Goal: Information Seeking & Learning: Learn about a topic

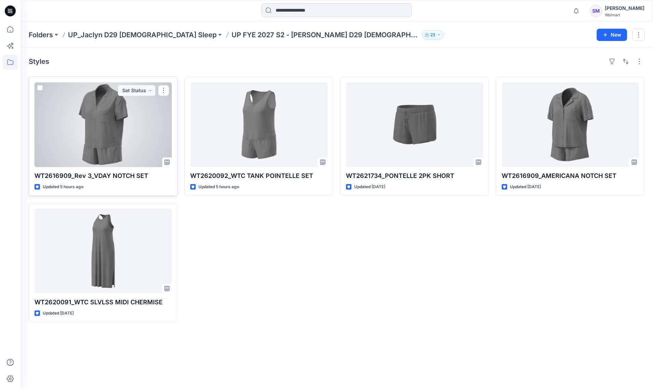
click at [123, 125] on div at bounding box center [102, 124] width 137 height 85
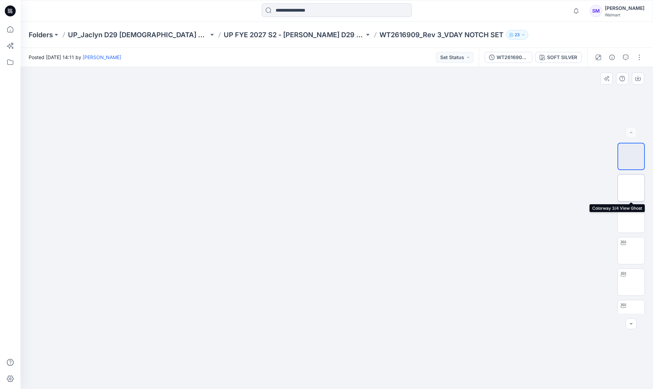
click at [631, 188] on img at bounding box center [631, 188] width 0 height 0
drag, startPoint x: 353, startPoint y: 199, endPoint x: 389, endPoint y: 184, distance: 38.3
click at [389, 155] on img at bounding box center [336, 155] width 113 height 0
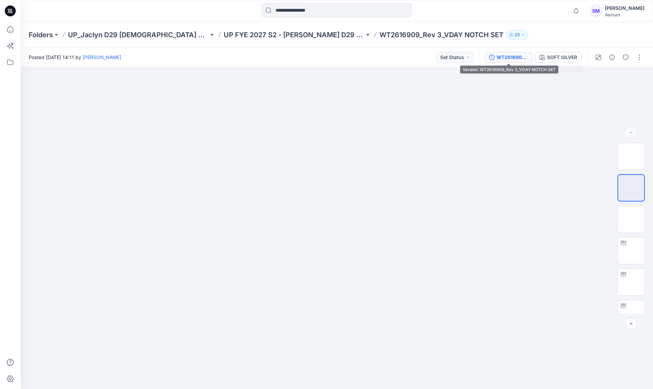
click at [503, 55] on div "WT2616909_Rev 3_VDAY NOTCH SET" at bounding box center [512, 58] width 31 height 8
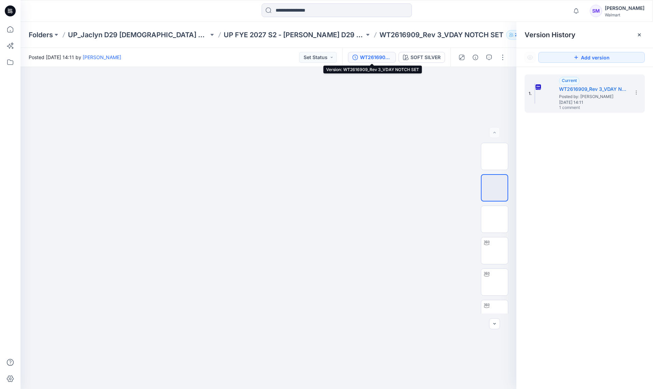
click at [377, 56] on div "WT2616909_Rev 3_VDAY NOTCH SET" at bounding box center [375, 58] width 31 height 8
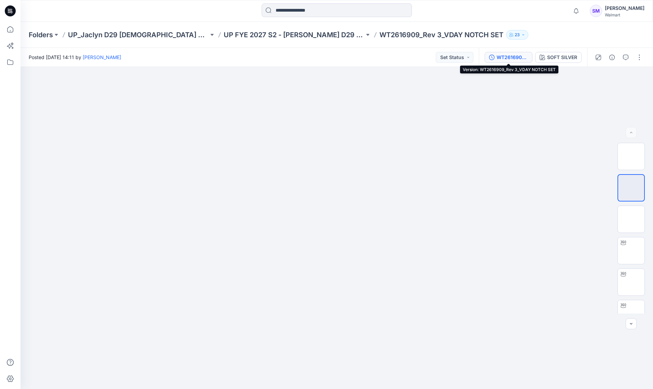
click at [516, 58] on div "WT2616909_Rev 3_VDAY NOTCH SET" at bounding box center [512, 58] width 31 height 8
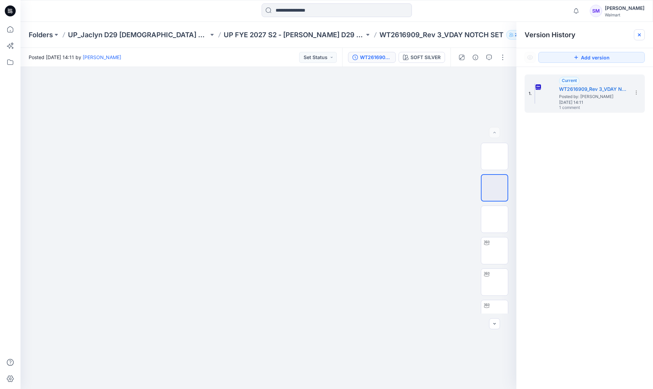
click at [639, 34] on icon at bounding box center [639, 34] width 3 height 3
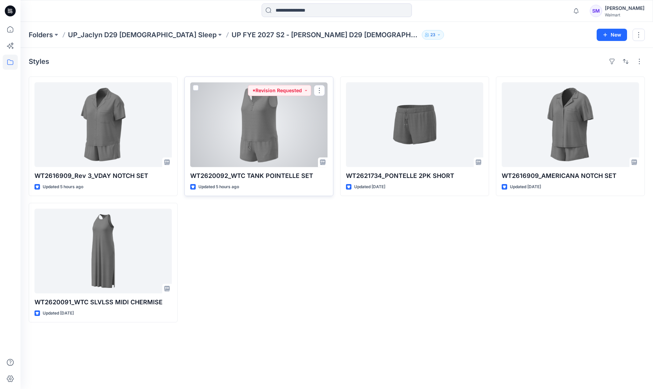
click at [262, 137] on div at bounding box center [258, 124] width 137 height 85
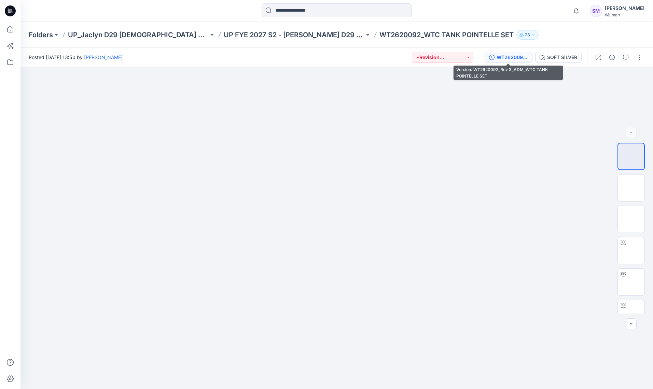
click at [507, 59] on div "WT2620092_Rev 3_ADM_WTC TANK POINTELLE SET" at bounding box center [512, 58] width 31 height 8
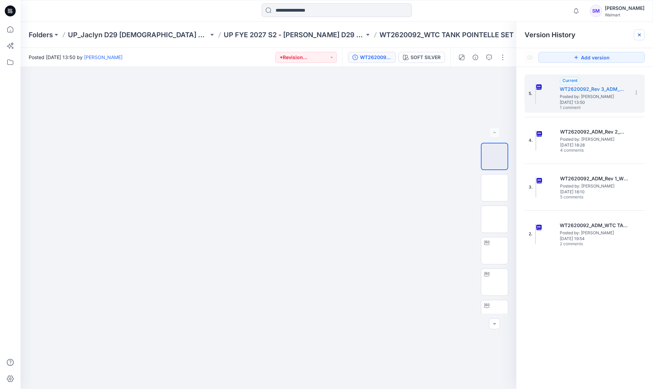
click at [639, 34] on icon at bounding box center [639, 34] width 3 height 3
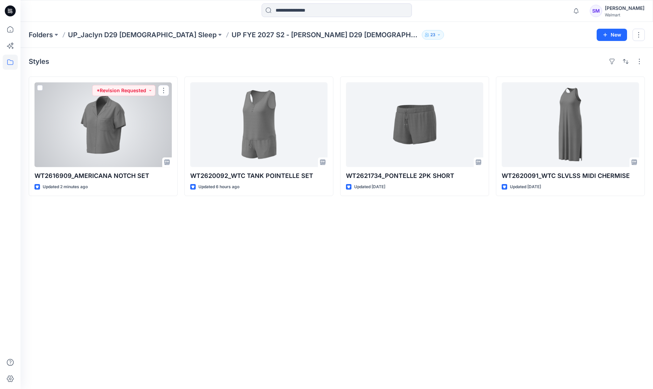
click at [114, 131] on div at bounding box center [102, 124] width 137 height 85
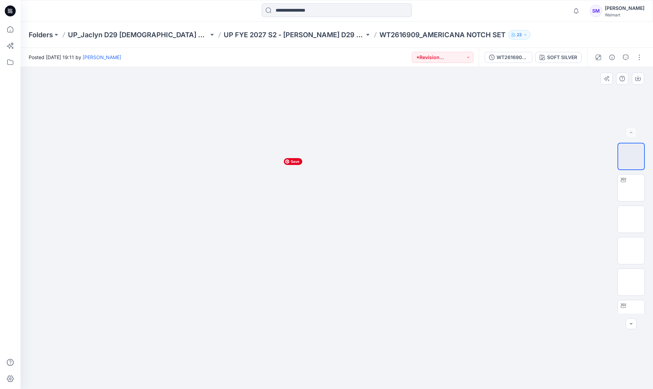
drag, startPoint x: 344, startPoint y: 195, endPoint x: 377, endPoint y: 192, distance: 32.6
click at [385, 155] on img at bounding box center [336, 155] width 113 height 0
drag, startPoint x: 358, startPoint y: 213, endPoint x: 405, endPoint y: 208, distance: 47.8
click at [403, 208] on div at bounding box center [336, 228] width 632 height 322
